Goal: Task Accomplishment & Management: Use online tool/utility

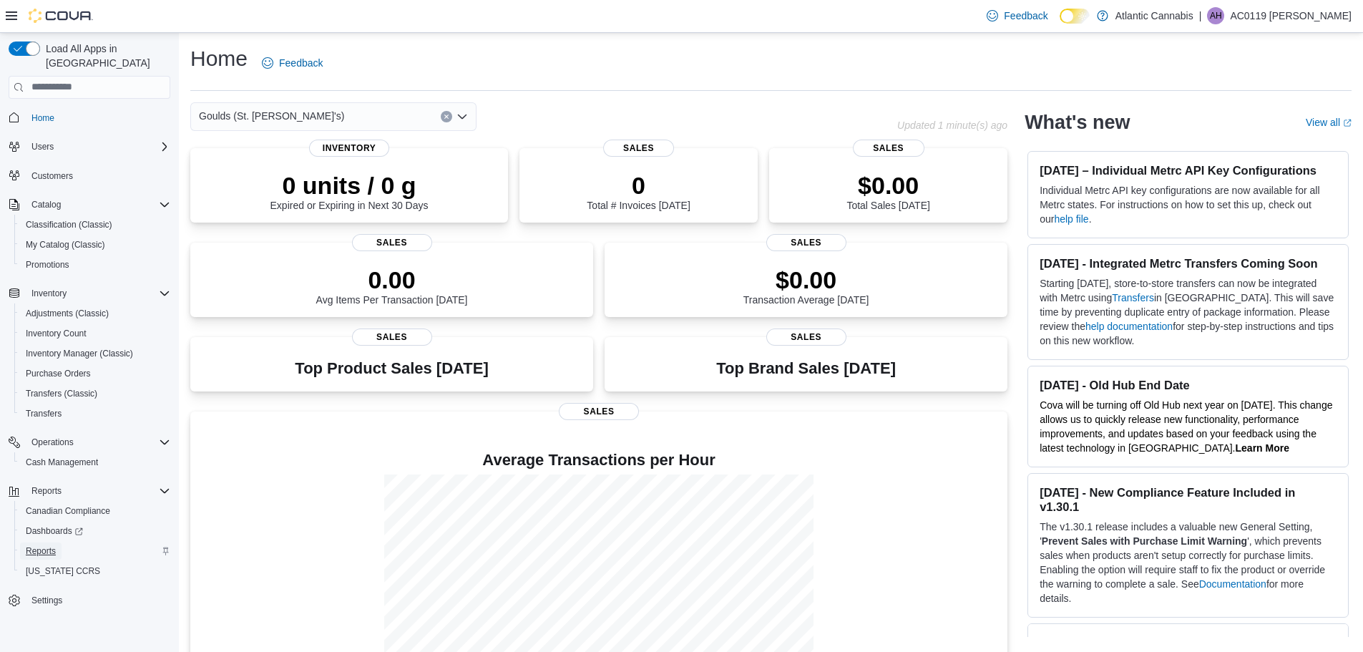
click at [54, 545] on span "Reports" at bounding box center [41, 550] width 30 height 11
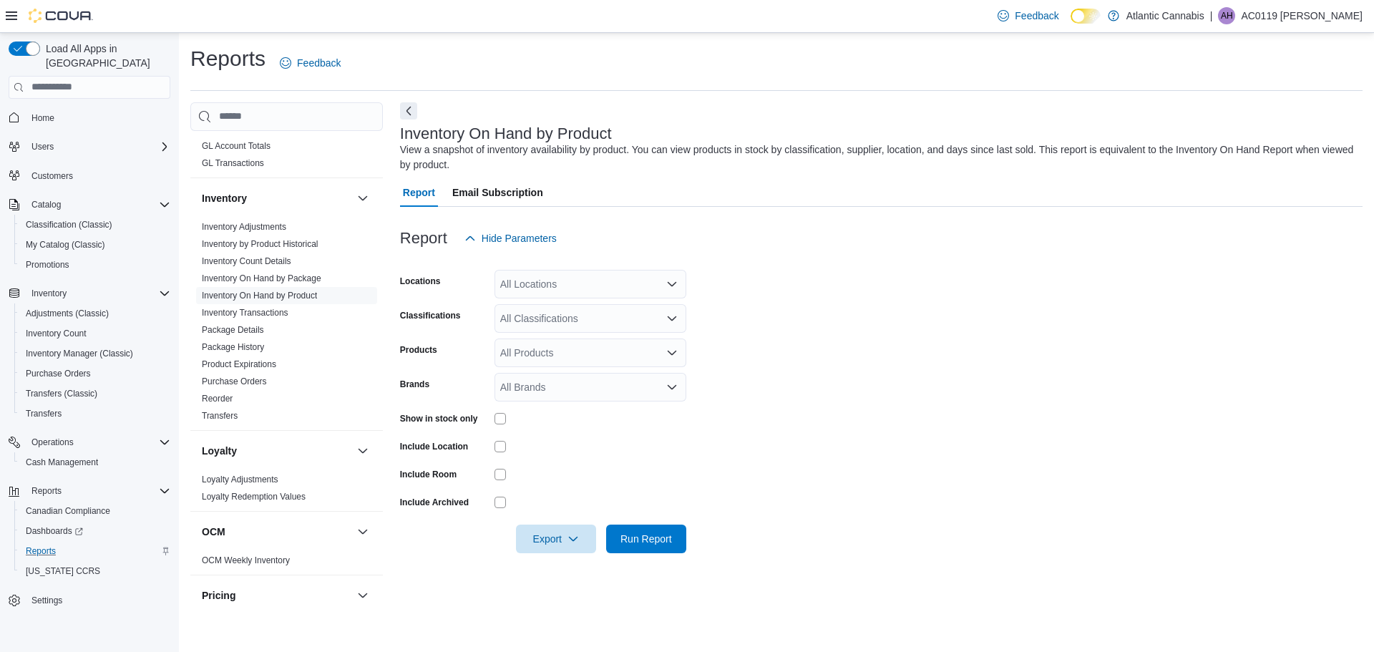
scroll to position [339, 0]
click at [302, 297] on link "Inventory On Hand by Product" at bounding box center [259, 297] width 115 height 10
click at [667, 284] on icon "Open list of options" at bounding box center [671, 283] width 11 height 11
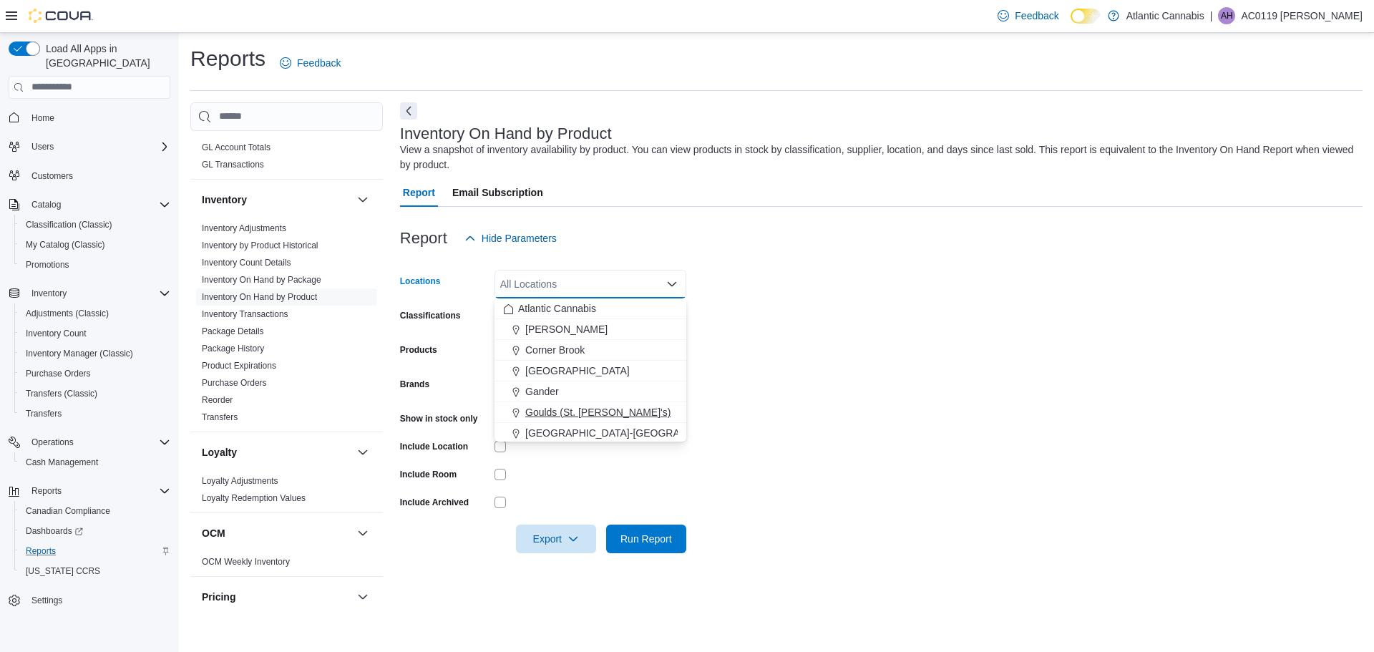
click at [555, 409] on span "Goulds (St. [PERSON_NAME]'s)" at bounding box center [597, 412] width 145 height 14
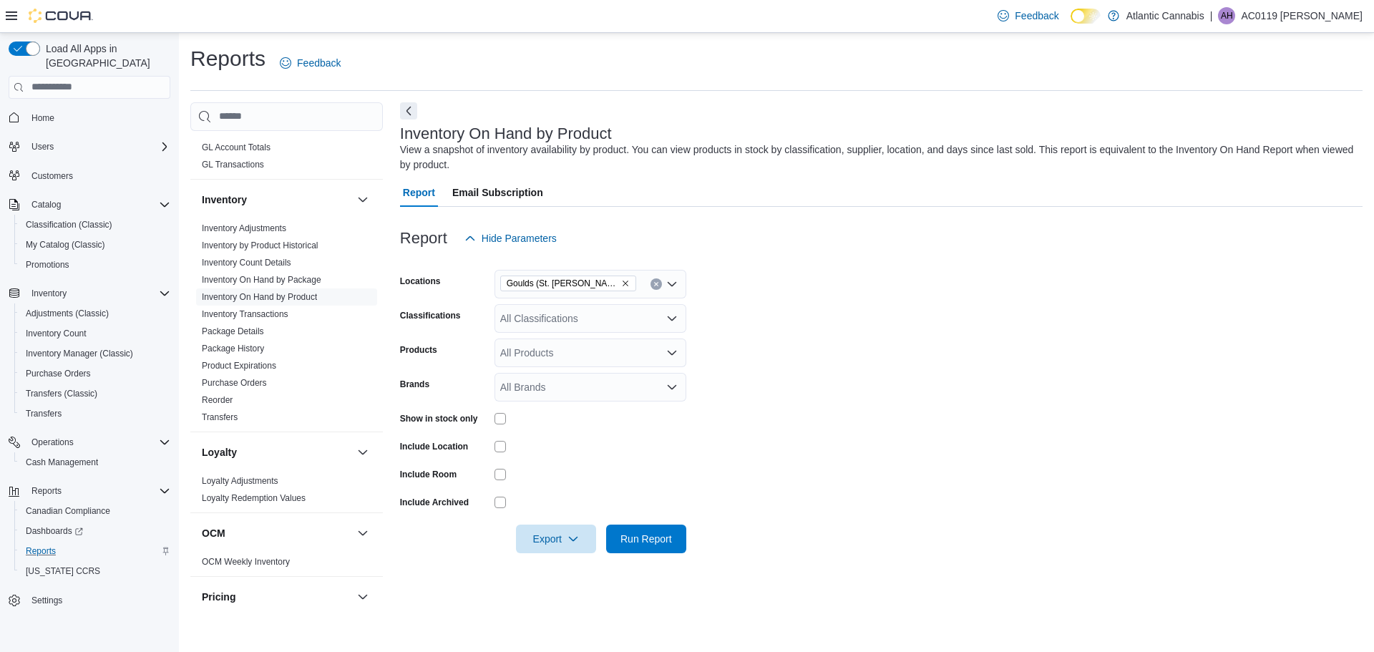
click at [757, 399] on form "Locations Goulds (St. John's) Classifications All Classifications Products All …" at bounding box center [881, 403] width 963 height 301
click at [579, 324] on div "All Classifications" at bounding box center [591, 318] width 192 height 29
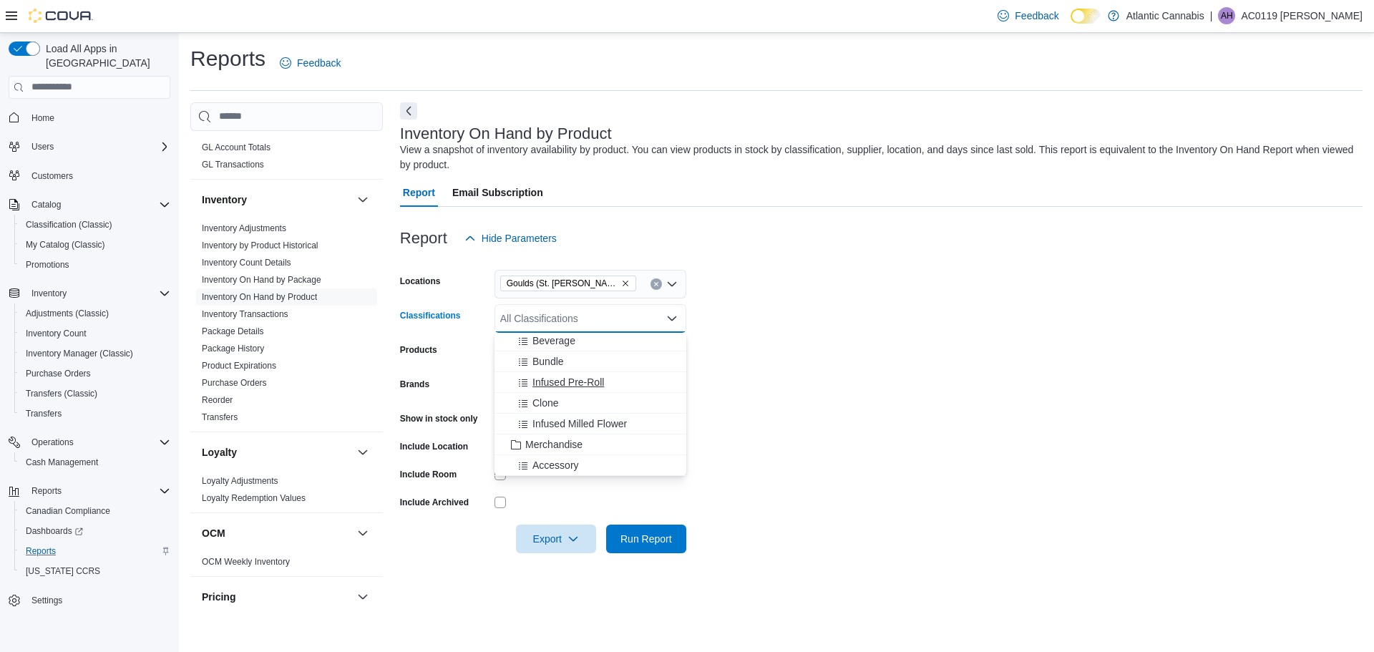
click at [595, 381] on span "Infused Pre-Roll" at bounding box center [568, 382] width 72 height 14
click at [535, 338] on span "Beverage" at bounding box center [553, 341] width 43 height 14
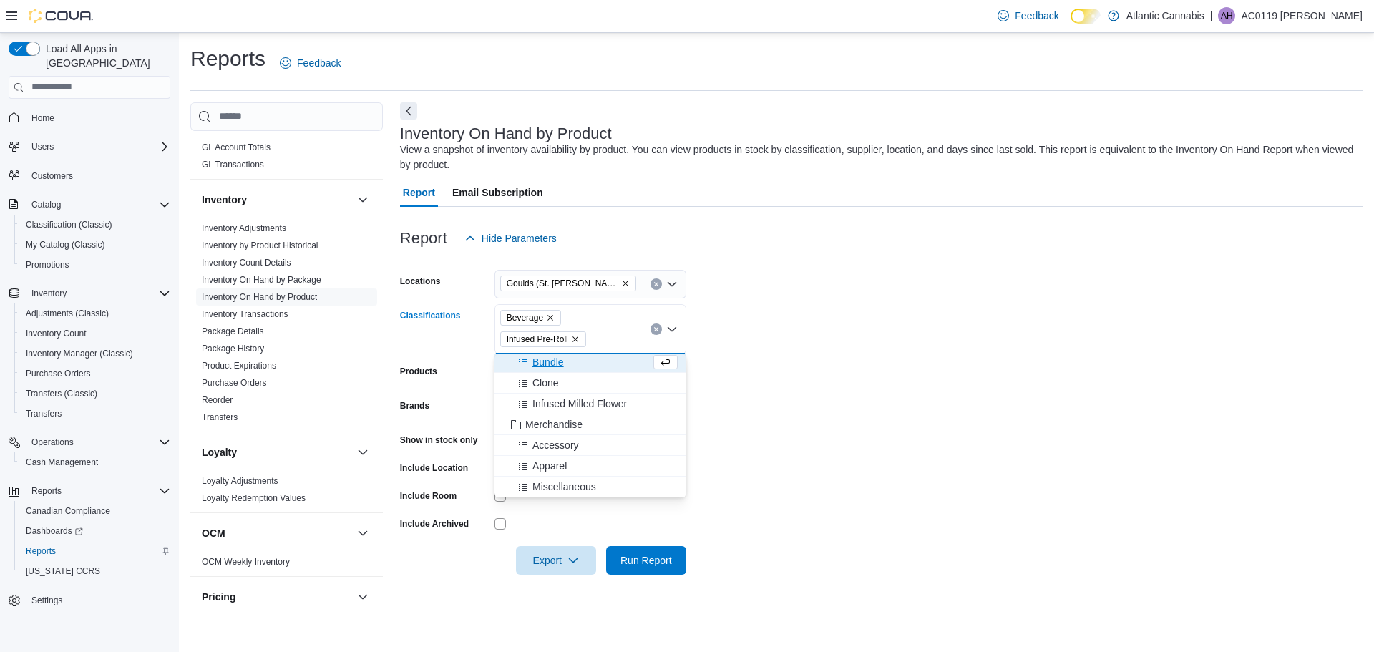
scroll to position [291, 0]
click at [807, 369] on form "Locations Goulds ([GEOGRAPHIC_DATA][PERSON_NAME]'s) Classifications Beverage In…" at bounding box center [881, 414] width 963 height 322
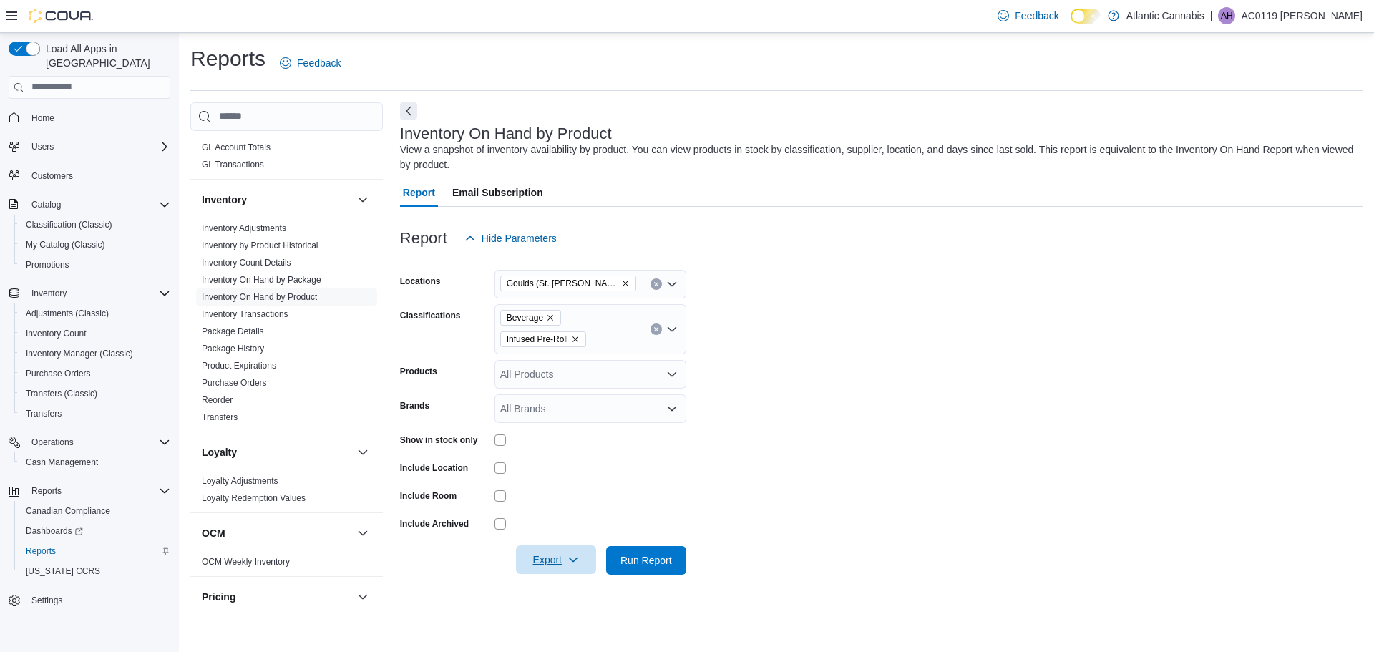
click at [550, 552] on span "Export" at bounding box center [556, 559] width 63 height 29
click at [552, 480] on span "Export to Excel" at bounding box center [558, 474] width 64 height 11
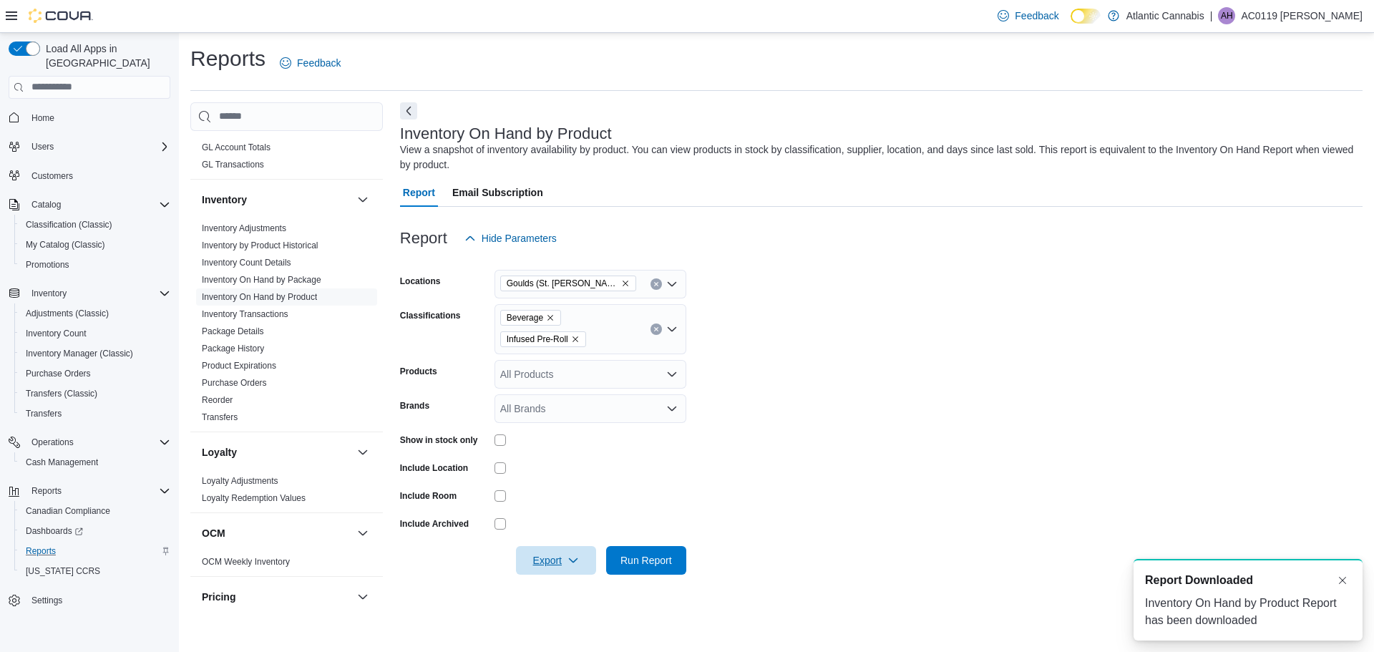
scroll to position [0, 0]
